Goal: Communication & Community: Answer question/provide support

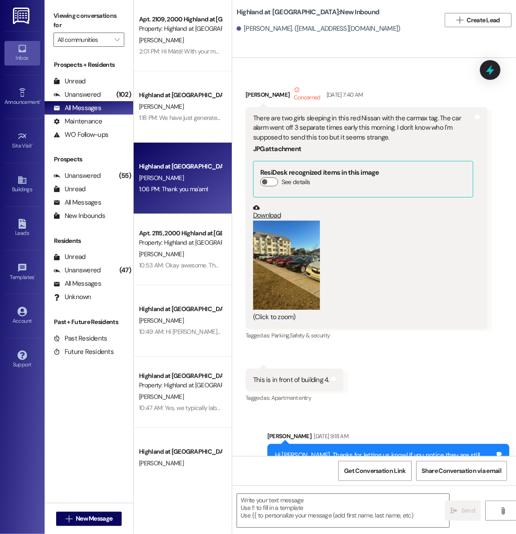
scroll to position [1323, 0]
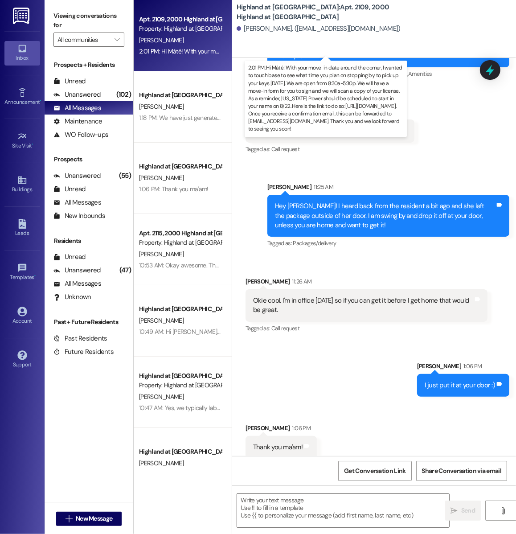
scroll to position [330, 0]
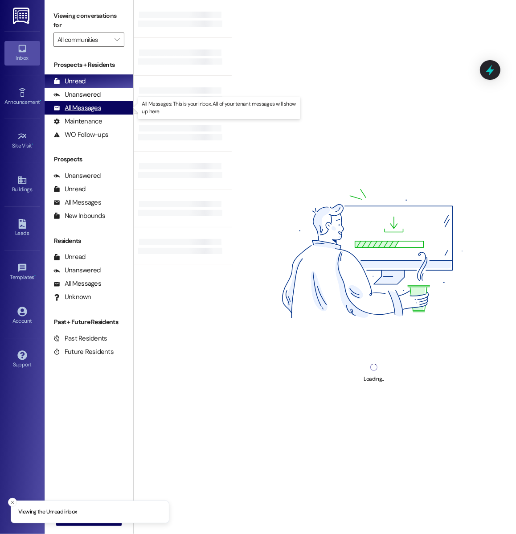
click at [98, 111] on div "All Messages" at bounding box center [77, 107] width 48 height 9
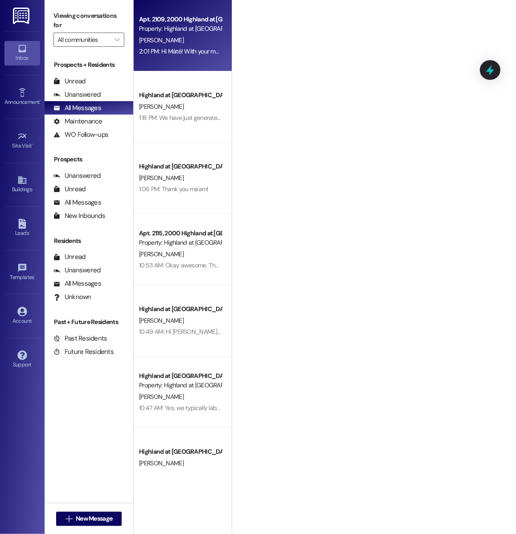
click at [181, 44] on div "[PERSON_NAME]" at bounding box center [180, 40] width 84 height 11
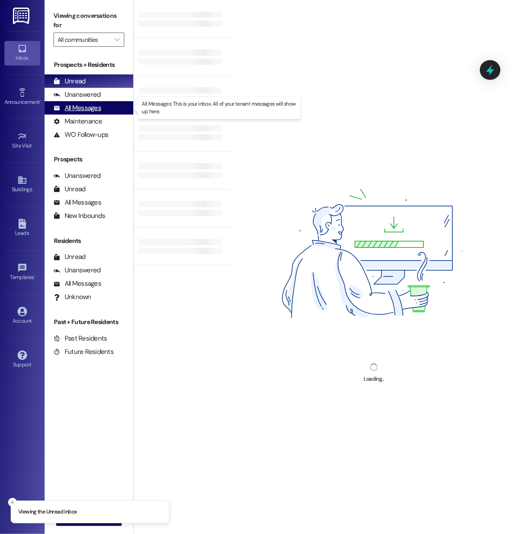
click at [91, 108] on div "All Messages" at bounding box center [77, 107] width 48 height 9
